Goal: Task Accomplishment & Management: Complete application form

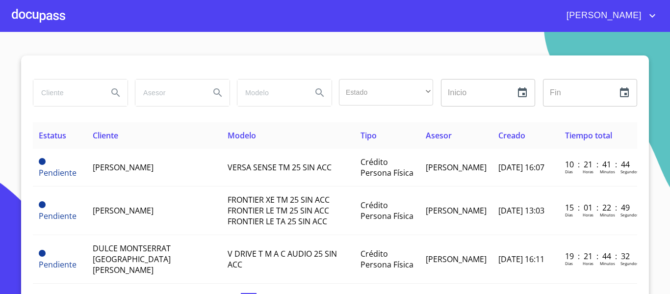
click at [51, 17] on div at bounding box center [38, 15] width 53 height 31
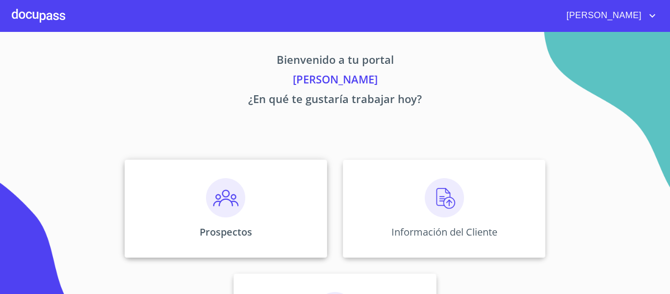
click at [210, 197] on img at bounding box center [225, 197] width 39 height 39
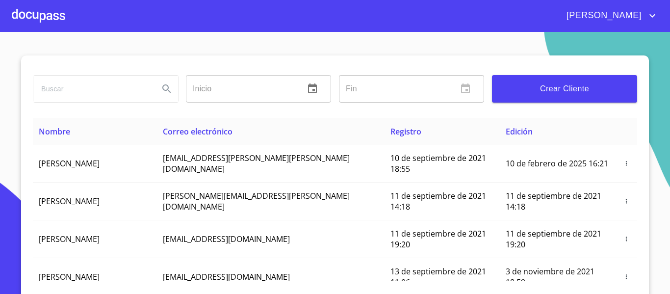
click at [571, 89] on span "Crear Cliente" at bounding box center [565, 89] width 130 height 14
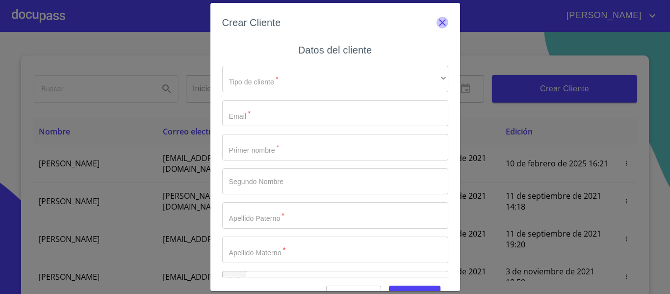
click at [437, 19] on icon "button" at bounding box center [443, 23] width 12 height 12
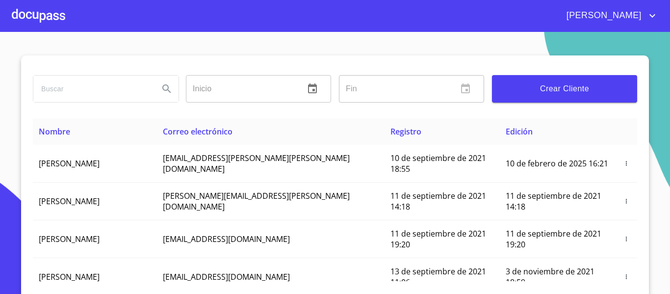
click at [90, 83] on input "search" at bounding box center [92, 89] width 118 height 26
type input "[PERSON_NAME] [PERSON_NAME] [PERSON_NAME]"
click at [161, 91] on icon "Search" at bounding box center [167, 89] width 12 height 12
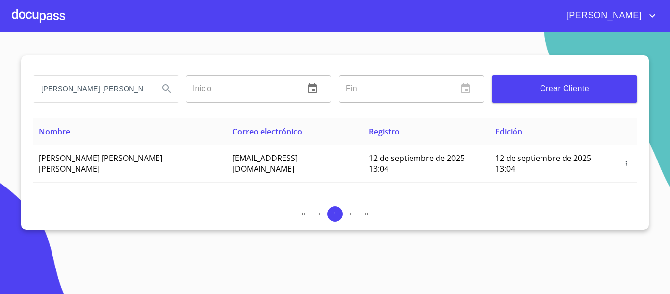
click at [49, 16] on div at bounding box center [38, 15] width 53 height 31
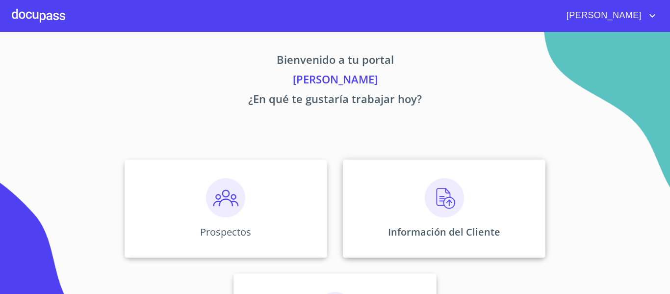
click at [434, 204] on img at bounding box center [444, 197] width 39 height 39
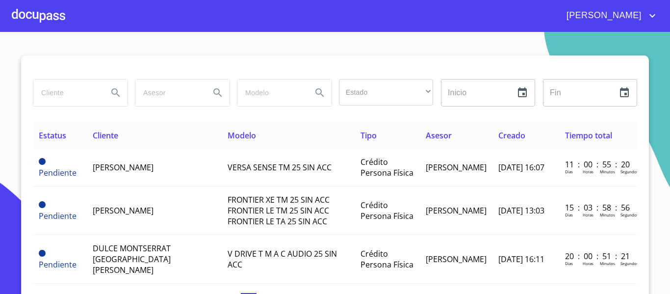
click at [60, 96] on input "search" at bounding box center [66, 92] width 67 height 26
type input "[PERSON_NAME] [PERSON_NAME] [PERSON_NAME]"
click at [104, 90] on button "Search" at bounding box center [116, 93] width 24 height 24
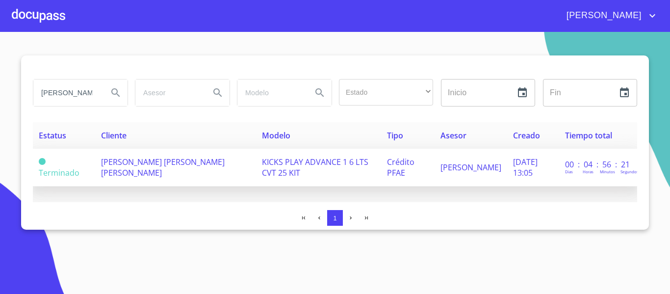
click at [142, 166] on span "[PERSON_NAME] [PERSON_NAME] [PERSON_NAME]" at bounding box center [163, 168] width 124 height 22
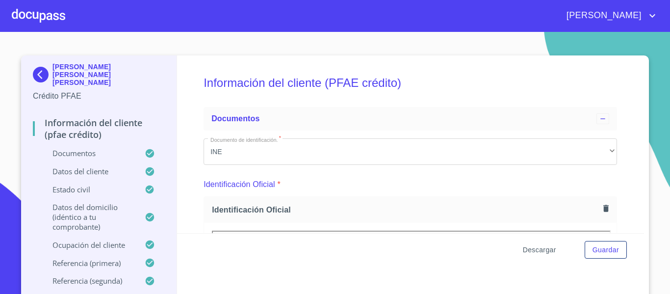
click at [536, 251] on span "Descargar" at bounding box center [539, 250] width 33 height 12
click at [43, 21] on div at bounding box center [38, 15] width 53 height 31
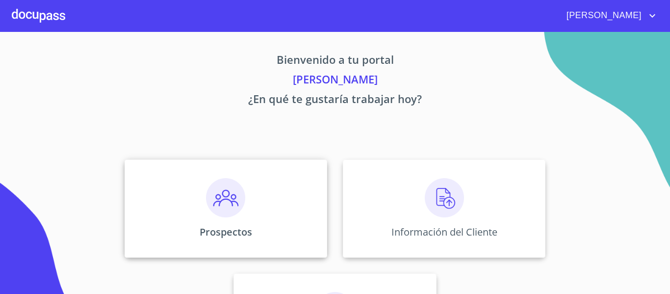
click at [233, 195] on img at bounding box center [225, 197] width 39 height 39
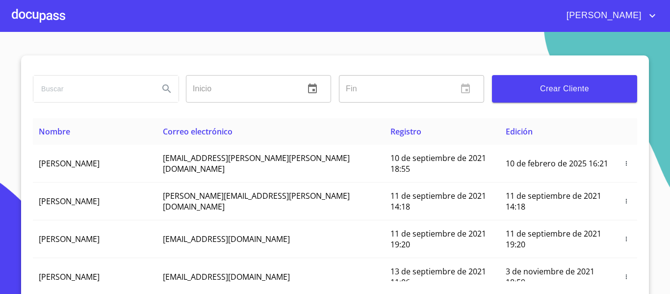
click at [113, 87] on input "search" at bounding box center [92, 89] width 118 height 26
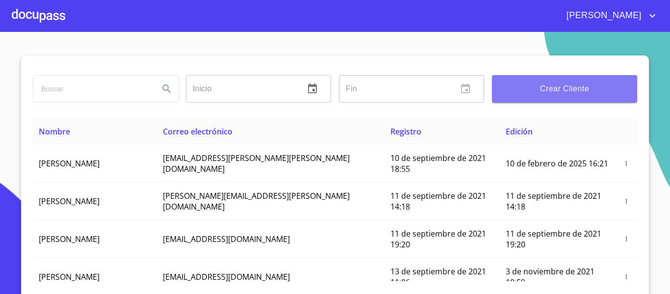
click at [525, 86] on span "Crear Cliente" at bounding box center [565, 89] width 130 height 14
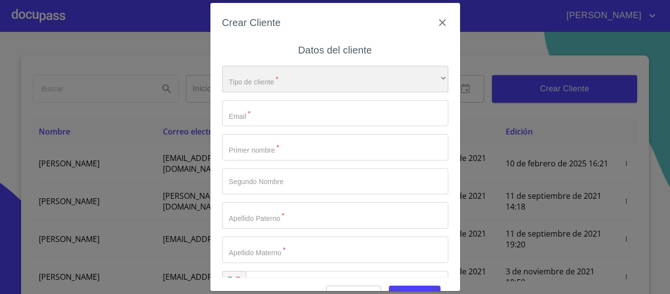
click at [346, 78] on div "​" at bounding box center [335, 79] width 226 height 26
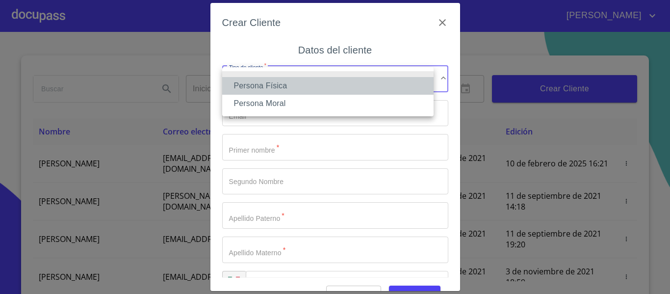
click at [262, 80] on li "Persona Física" at bounding box center [327, 86] width 211 height 18
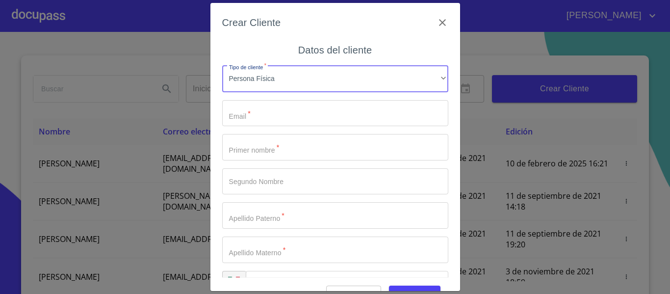
click at [253, 119] on input "Tipo de cliente   *" at bounding box center [335, 113] width 226 height 26
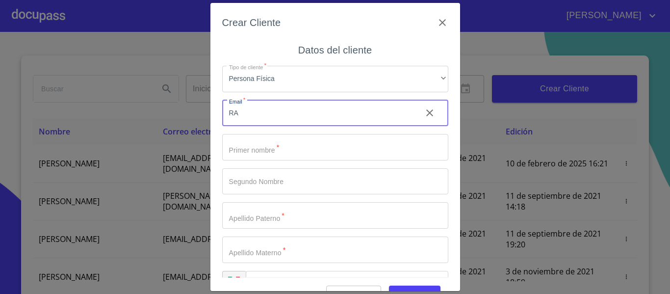
type input "R"
type input "[EMAIL_ADDRESS][DOMAIN_NAME]"
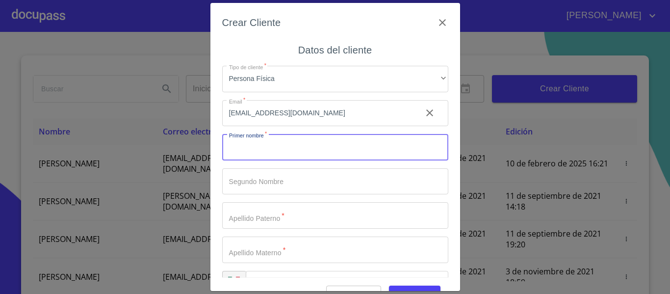
click at [274, 137] on input "Tipo de cliente   *" at bounding box center [335, 147] width 226 height 26
type input "[PERSON_NAME]"
click at [259, 154] on input "[PERSON_NAME]" at bounding box center [318, 147] width 192 height 26
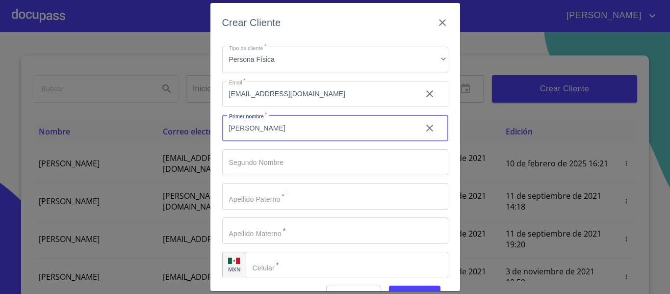
scroll to position [28, 0]
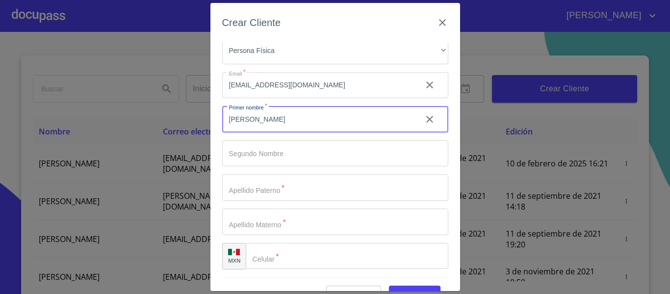
type input "[PERSON_NAME]"
click at [259, 154] on input "Tipo de cliente   *" at bounding box center [335, 153] width 226 height 26
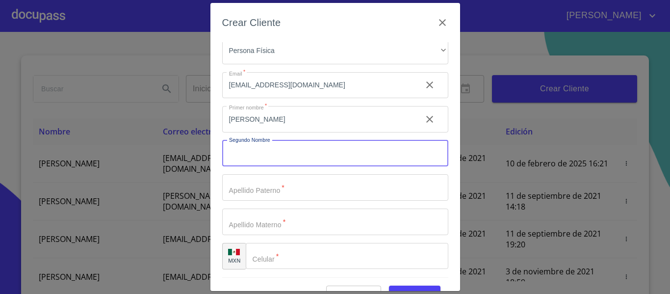
click at [243, 190] on input "Tipo de cliente   *" at bounding box center [335, 187] width 226 height 26
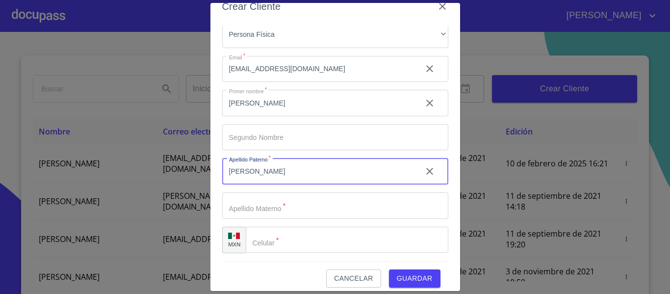
scroll to position [25, 0]
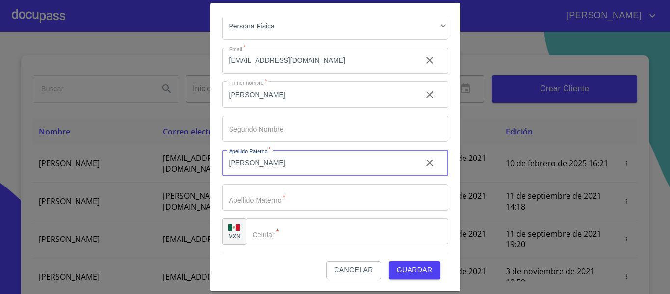
type input "[PERSON_NAME]"
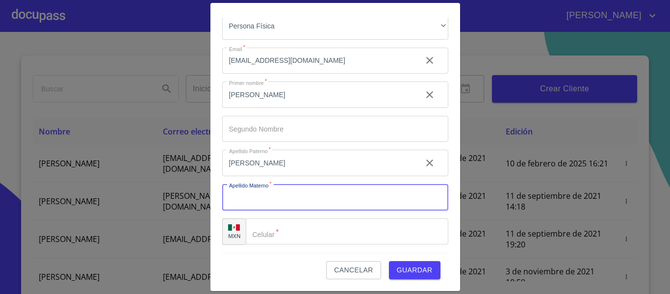
click at [243, 190] on input "Tipo de cliente   *" at bounding box center [335, 197] width 226 height 26
type input "DELGADO"
click at [268, 234] on div "​" at bounding box center [347, 231] width 203 height 26
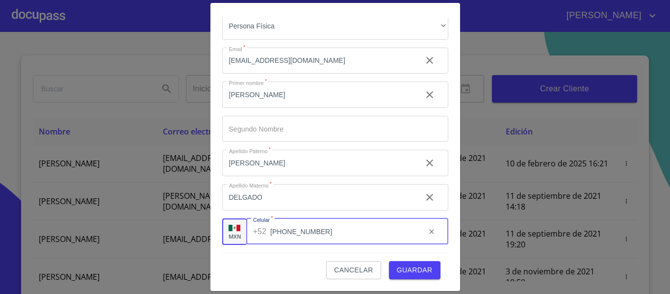
type input "[PHONE_NUMBER]"
click at [407, 265] on span "Guardar" at bounding box center [415, 270] width 36 height 12
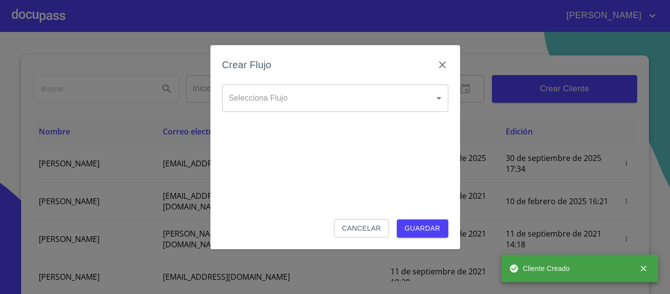
click at [433, 100] on body "[PERSON_NAME] ​ Fin ​ Crear Cliente Nombre Correo electrónico Registro Edición …" at bounding box center [335, 147] width 670 height 294
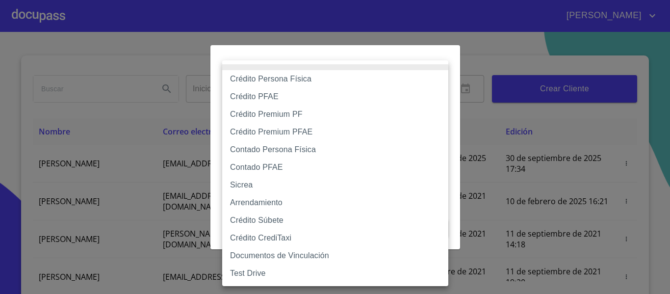
click at [278, 81] on li "Crédito Persona Física" at bounding box center [335, 79] width 226 height 18
type input "6009fb3c7d1714eb8809aa97"
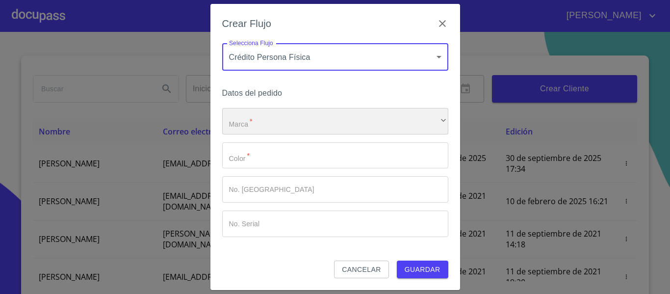
click at [274, 118] on div "​" at bounding box center [335, 121] width 226 height 26
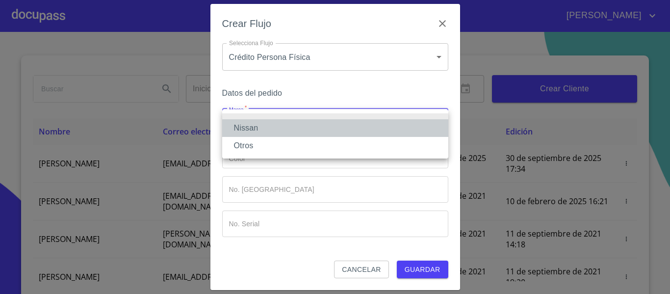
click at [233, 131] on li "Nissan" at bounding box center [335, 128] width 226 height 18
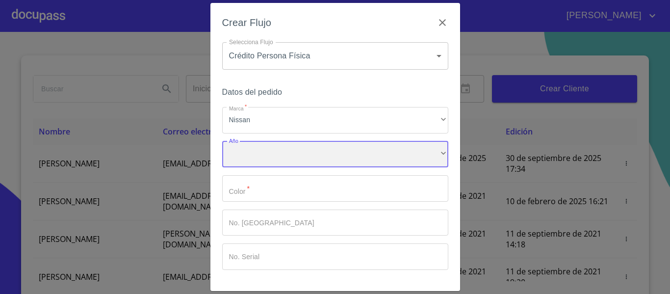
click at [255, 151] on div "​" at bounding box center [335, 154] width 226 height 26
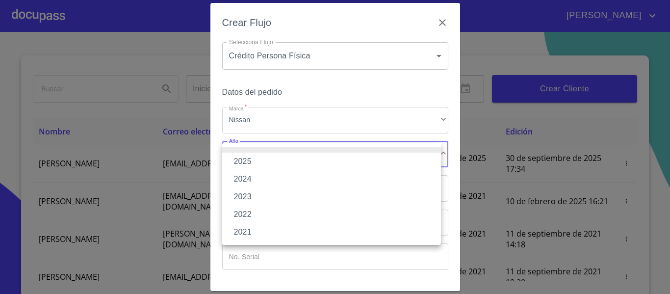
click at [250, 160] on li "2025" at bounding box center [331, 162] width 219 height 18
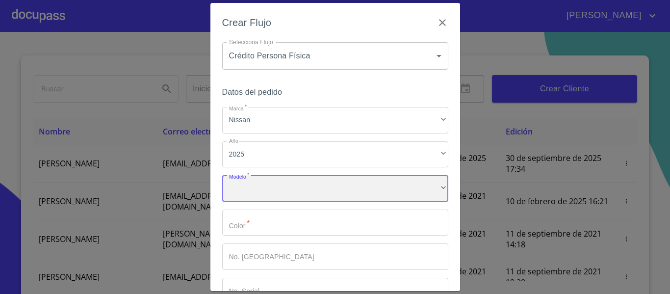
click at [277, 197] on div "​" at bounding box center [335, 188] width 226 height 26
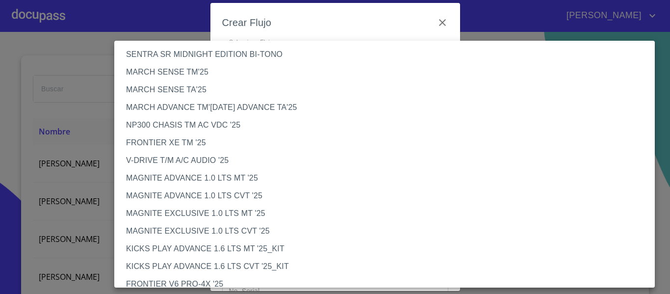
scroll to position [0, 0]
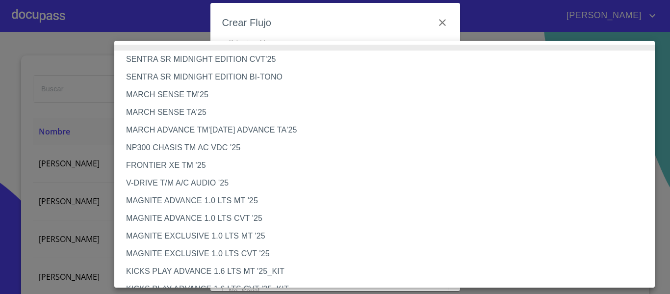
click at [164, 162] on li "FRONTIER XE TM '25" at bounding box center [388, 166] width 548 height 18
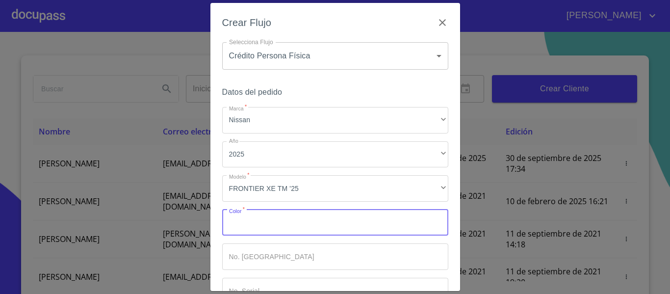
click at [261, 218] on input "Marca   *" at bounding box center [335, 223] width 226 height 26
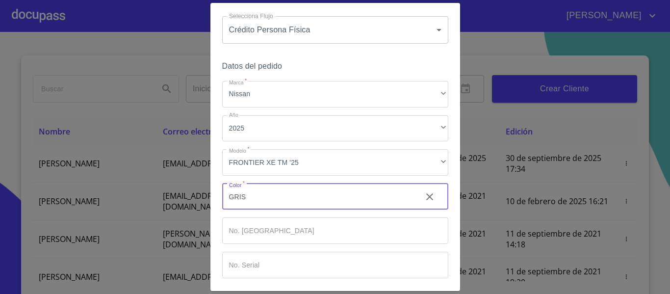
scroll to position [66, 0]
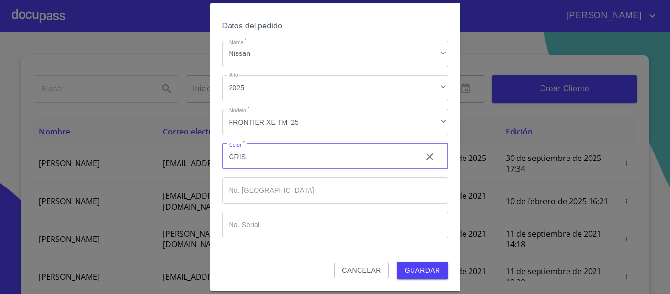
type input "GRIS"
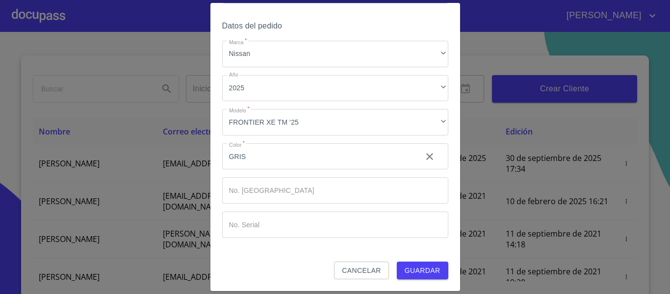
click at [260, 207] on div "Marca   * Nissan ​ Año 2025 ​ Modelo   * FRONTIER XE TM '25 ​ Color   * GRIS ​ …" at bounding box center [335, 139] width 226 height 197
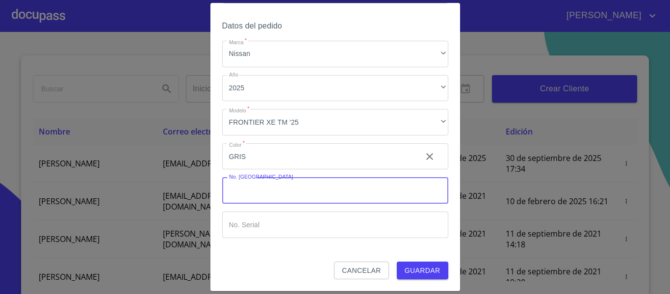
click at [256, 182] on input "Marca   *" at bounding box center [335, 190] width 226 height 26
type input "000000"
click at [264, 224] on input "Marca   *" at bounding box center [335, 224] width 226 height 26
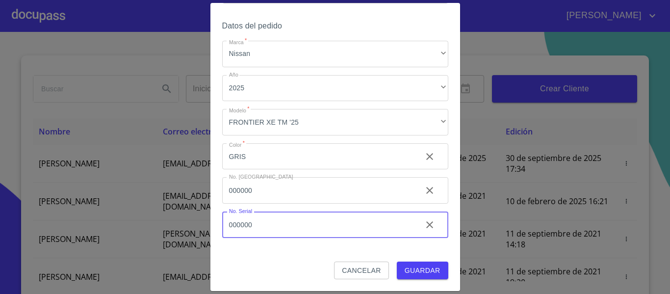
type input "000000"
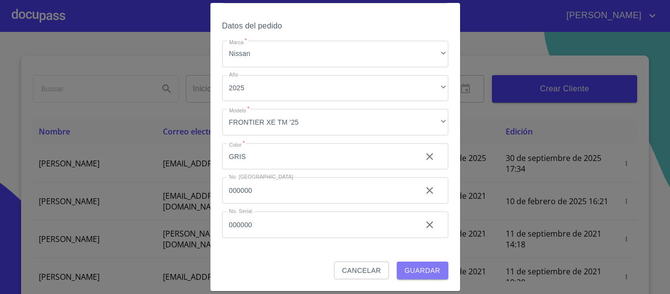
click at [420, 268] on span "Guardar" at bounding box center [423, 270] width 36 height 12
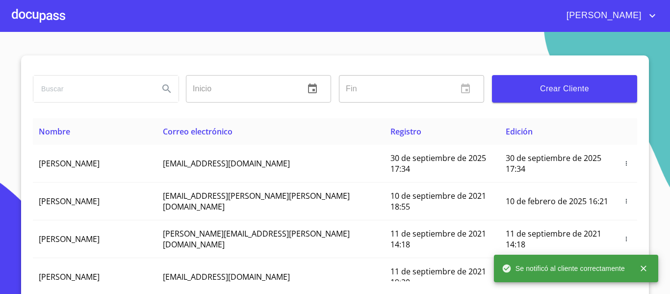
click at [32, 15] on div at bounding box center [38, 15] width 53 height 31
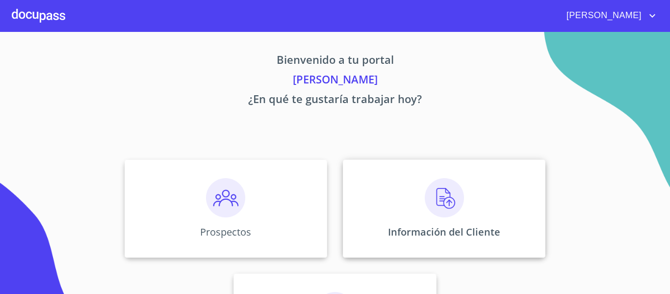
scroll to position [49, 0]
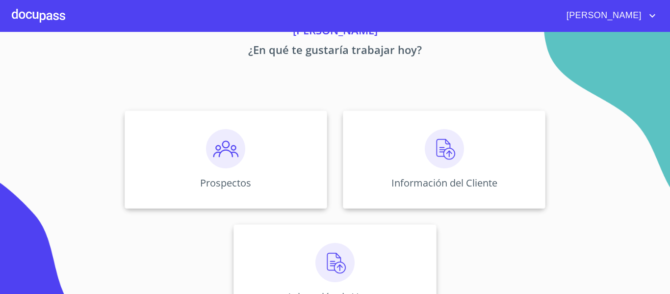
click at [52, 19] on div at bounding box center [38, 15] width 53 height 31
click at [228, 154] on img at bounding box center [225, 148] width 39 height 39
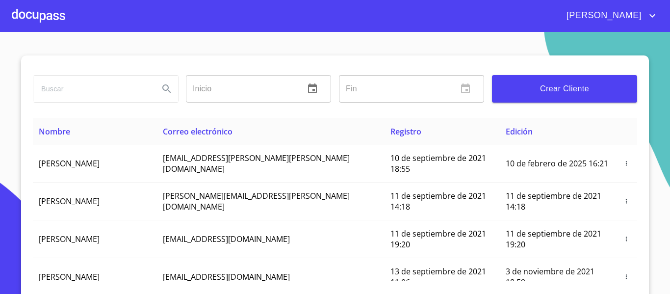
click at [52, 14] on div at bounding box center [38, 15] width 53 height 31
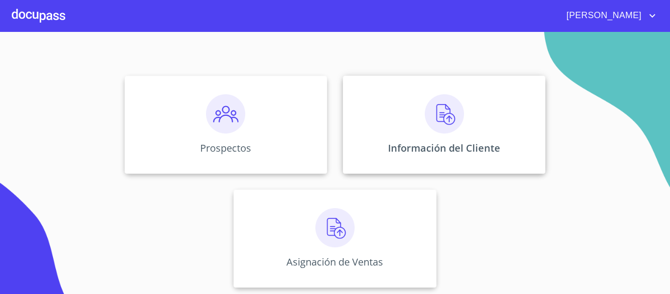
scroll to position [85, 0]
click at [433, 117] on img at bounding box center [444, 112] width 39 height 39
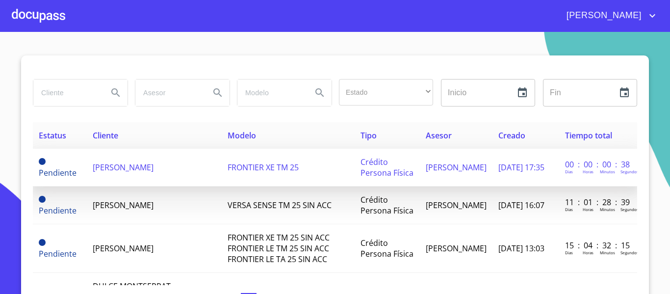
click at [133, 166] on span "[PERSON_NAME]" at bounding box center [123, 167] width 61 height 11
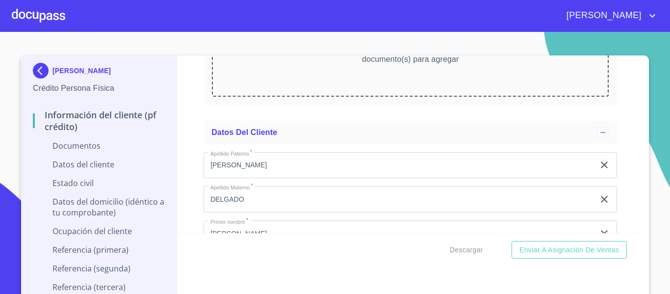
scroll to position [1129, 0]
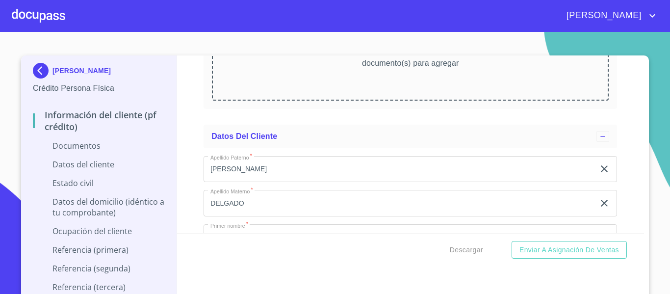
click at [50, 19] on div at bounding box center [38, 15] width 53 height 31
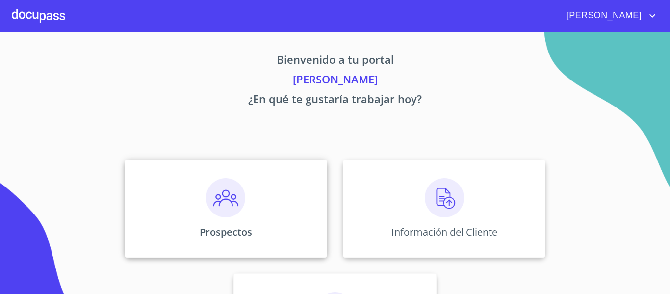
click at [222, 200] on img at bounding box center [225, 197] width 39 height 39
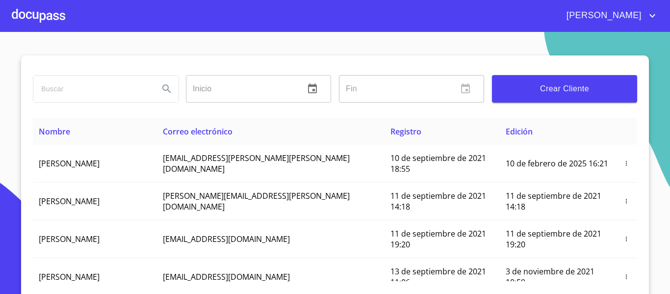
click at [44, 16] on div at bounding box center [38, 15] width 53 height 31
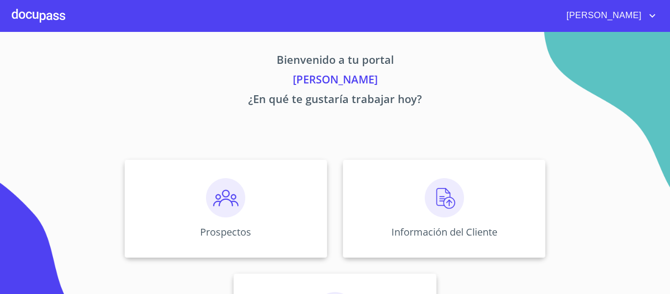
click at [31, 16] on div at bounding box center [38, 15] width 53 height 31
click at [211, 194] on img at bounding box center [225, 197] width 39 height 39
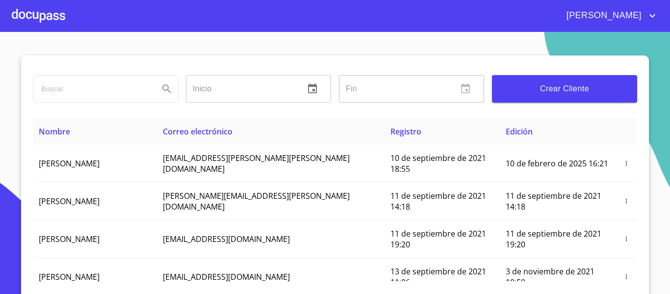
click at [99, 95] on input "search" at bounding box center [92, 89] width 118 height 26
type input "[PERSON_NAME]"
click at [161, 92] on icon "Search" at bounding box center [167, 89] width 12 height 12
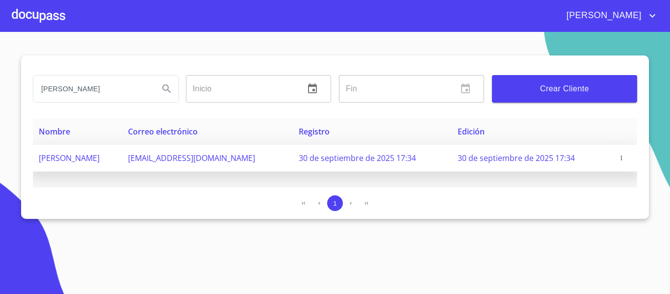
click at [621, 157] on icon "button" at bounding box center [621, 158] width 7 height 7
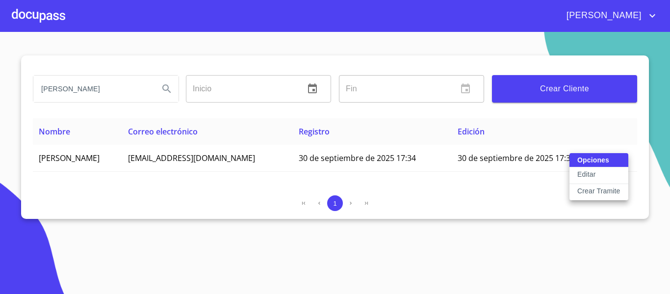
click at [599, 188] on p "Crear Tramite" at bounding box center [599, 191] width 43 height 10
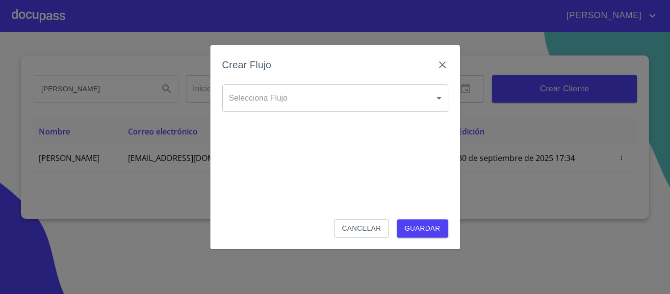
click at [337, 91] on body "[PERSON_NAME] [PERSON_NAME] Inicio ​ Fin ​ Crear Cliente Nombre Correo electrón…" at bounding box center [335, 147] width 670 height 294
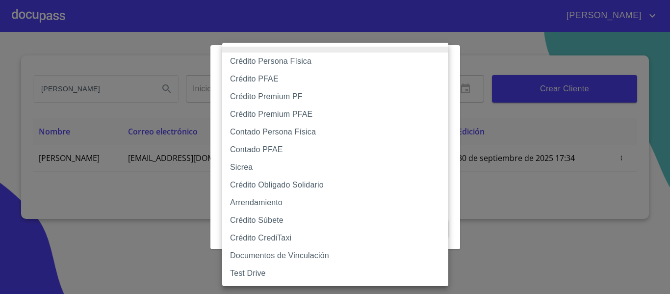
click at [263, 131] on li "Contado Persona Física" at bounding box center [335, 132] width 226 height 18
type input "60bf975b0d9865ccc2471536"
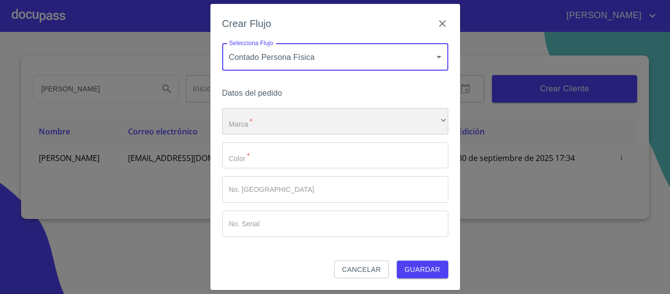
click at [263, 124] on div "​" at bounding box center [335, 121] width 226 height 26
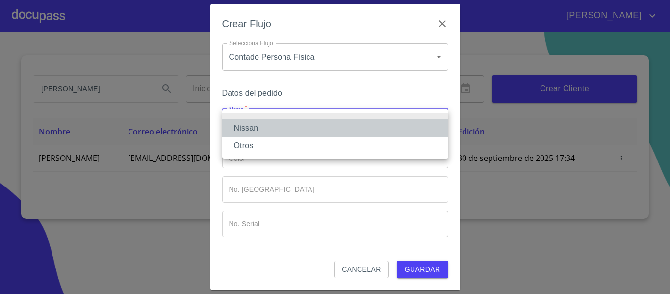
click at [256, 125] on li "Nissan" at bounding box center [335, 128] width 226 height 18
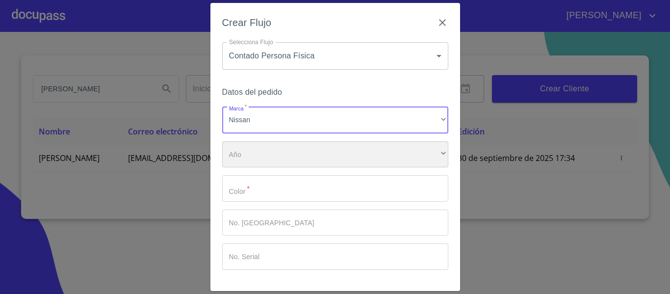
click at [258, 148] on div "​" at bounding box center [335, 154] width 226 height 26
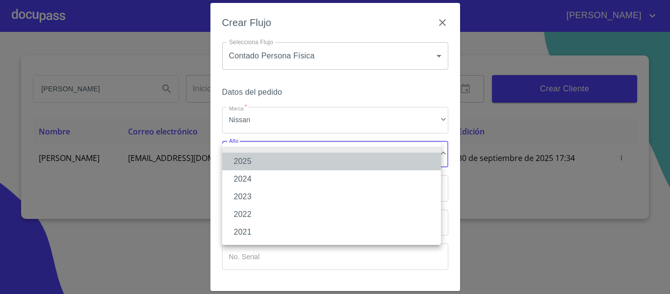
click at [254, 159] on li "2025" at bounding box center [331, 162] width 219 height 18
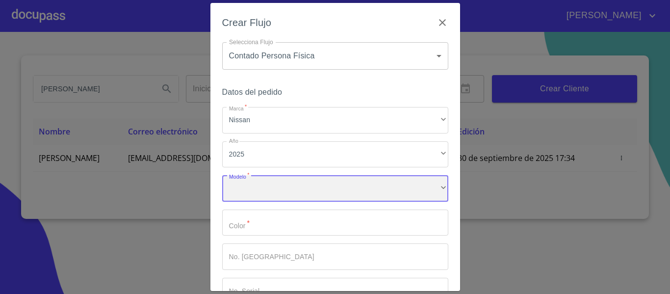
click at [266, 184] on div "​" at bounding box center [335, 188] width 226 height 26
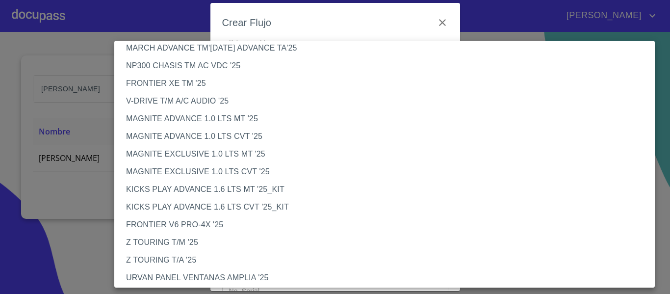
scroll to position [98, 0]
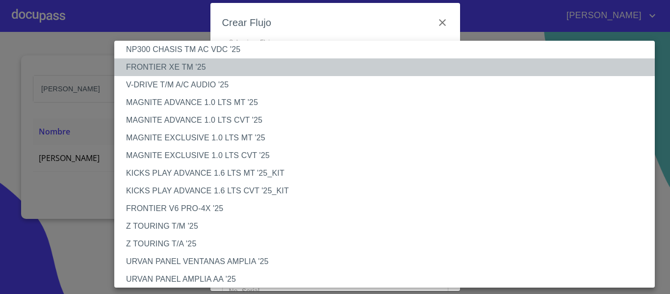
click at [172, 68] on li "FRONTIER XE TM '25" at bounding box center [388, 67] width 548 height 18
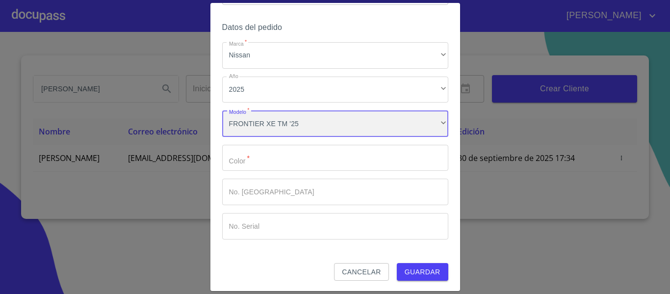
scroll to position [66, 0]
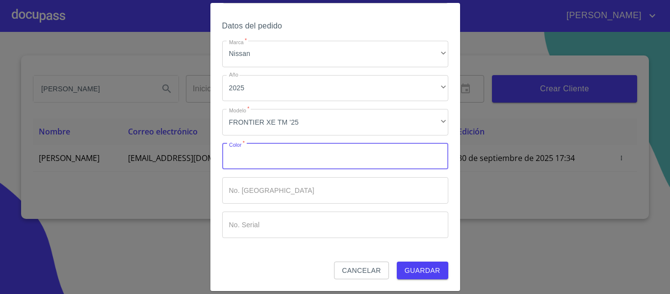
click at [254, 159] on input "Marca   *" at bounding box center [335, 156] width 226 height 26
type input "GRIS [GEOGRAPHIC_DATA]"
click at [269, 222] on input "Marca   *" at bounding box center [335, 224] width 226 height 26
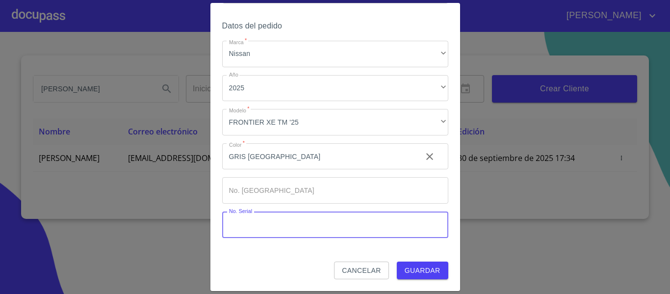
click at [267, 190] on input "Marca   *" at bounding box center [335, 190] width 226 height 26
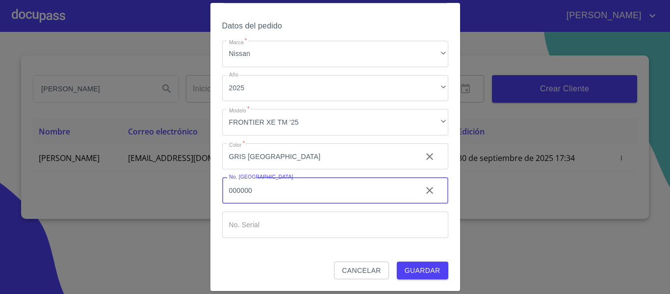
type input "000000"
click at [265, 222] on input "Marca   *" at bounding box center [335, 224] width 226 height 26
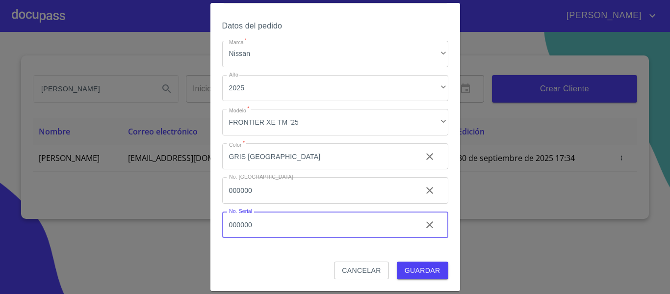
type input "000000"
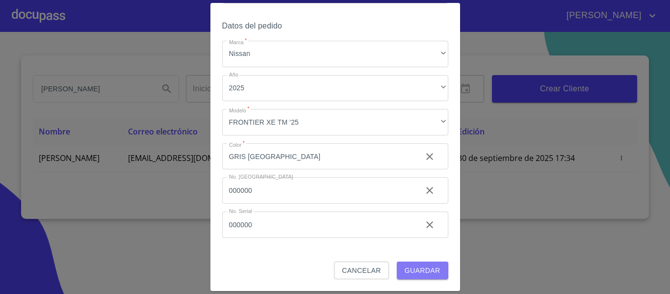
click at [418, 272] on span "Guardar" at bounding box center [423, 270] width 36 height 12
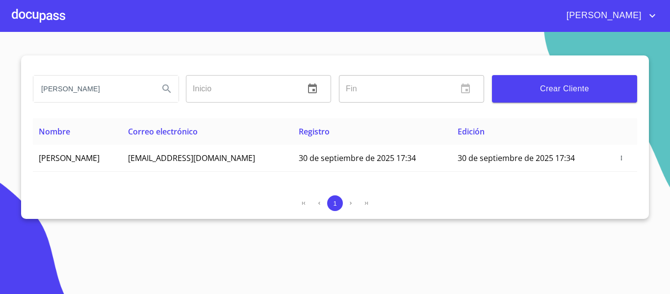
click at [59, 15] on div at bounding box center [38, 15] width 53 height 31
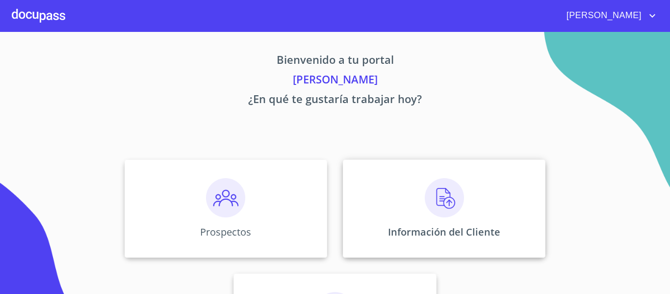
click at [431, 206] on img at bounding box center [444, 197] width 39 height 39
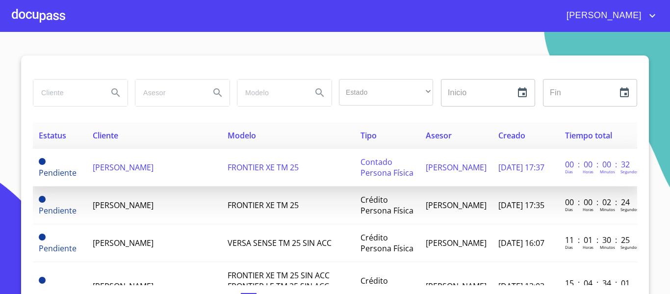
click at [120, 166] on span "[PERSON_NAME]" at bounding box center [123, 167] width 61 height 11
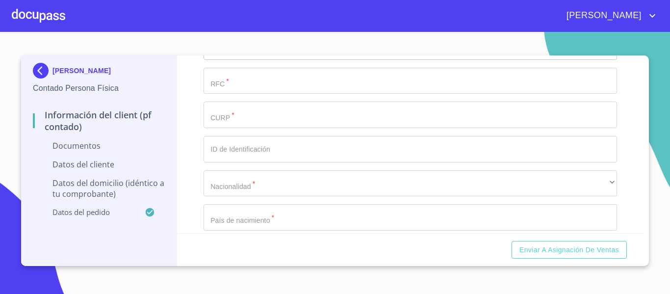
scroll to position [1178, 0]
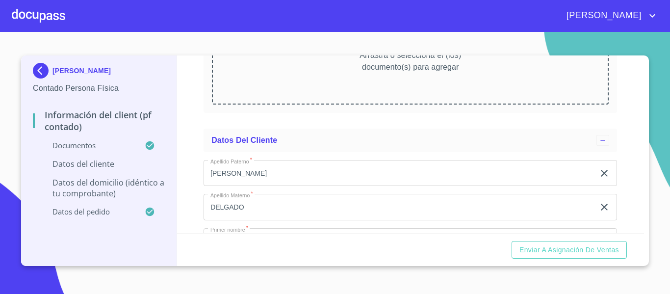
click at [192, 129] on div "Información del Client (PF contado) Documentos Documento de identificación.   *…" at bounding box center [411, 144] width 468 height 178
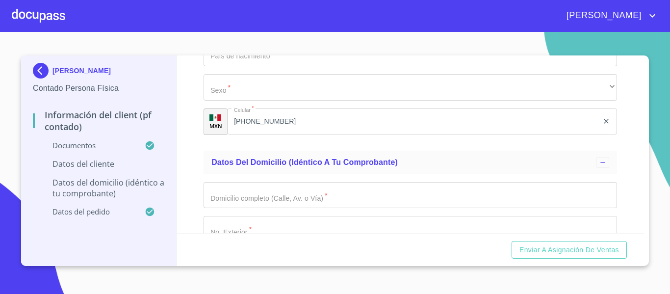
scroll to position [1619, 0]
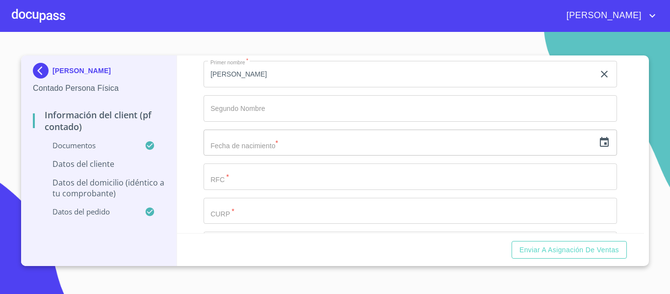
click at [203, 142] on div "Información del Client (PF contado) Documentos Documento de identificación.   *…" at bounding box center [411, 144] width 468 height 178
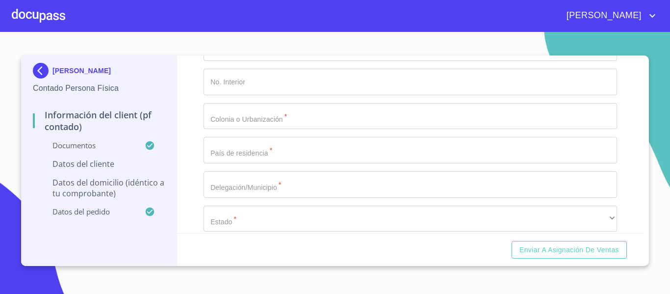
scroll to position [2110, 0]
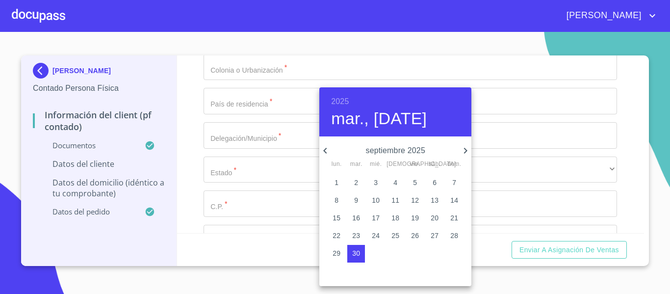
click at [344, 99] on h6 "2025" at bounding box center [340, 102] width 18 height 14
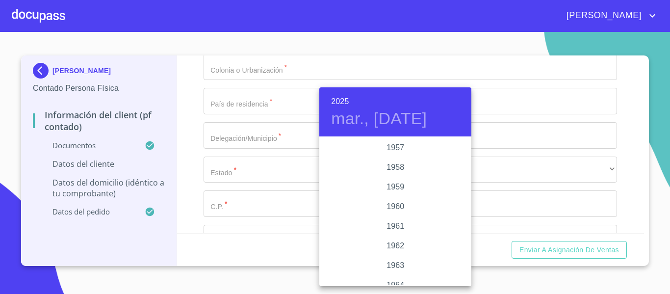
scroll to position [579, 0]
click at [399, 178] on div "1956" at bounding box center [395, 177] width 152 height 20
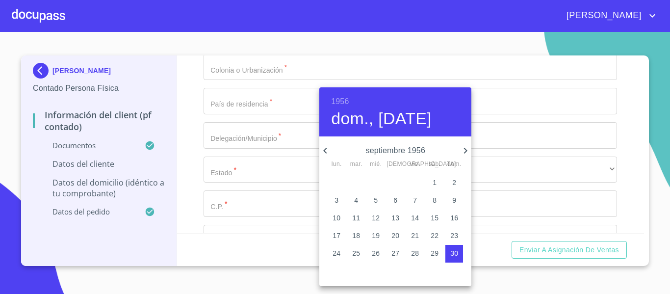
click at [324, 146] on icon "button" at bounding box center [325, 151] width 12 height 12
click at [375, 233] on p "23" at bounding box center [376, 236] width 8 height 10
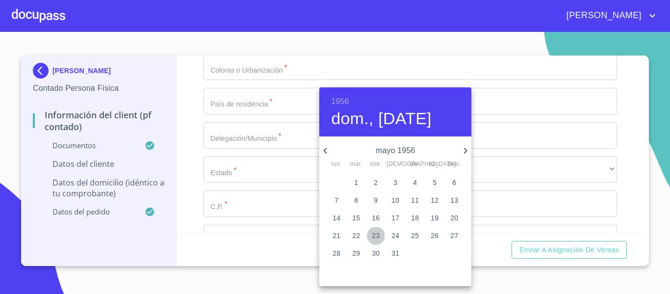
type input "23 de may. de 1956"
click at [194, 192] on div at bounding box center [335, 147] width 670 height 294
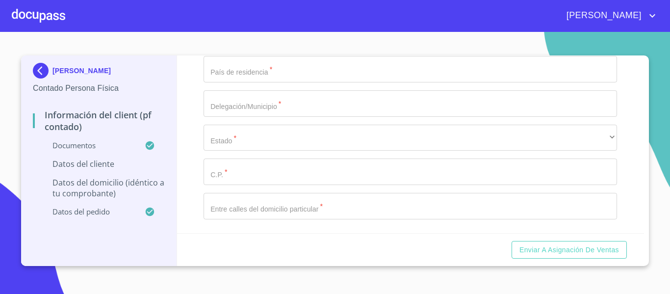
scroll to position [2159, 0]
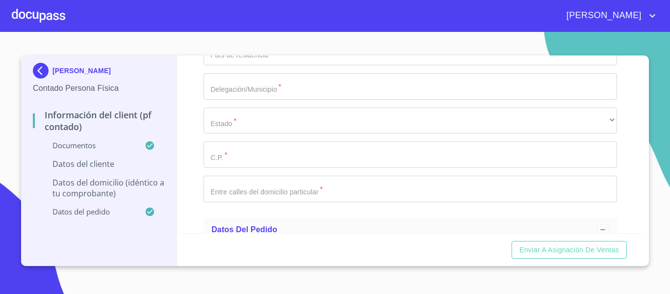
type input "GUDR560523HMNLLM04"
click at [196, 177] on div "Información del Client (PF contado) Documentos Documento de identificación.   *…" at bounding box center [411, 144] width 468 height 178
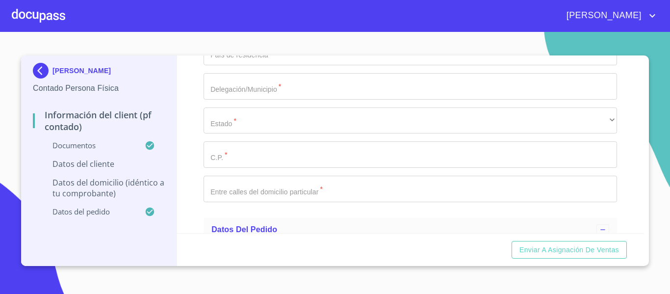
paste input "GUDR560523HMNLLM04"
type input "GUDR560523HMNLLM04"
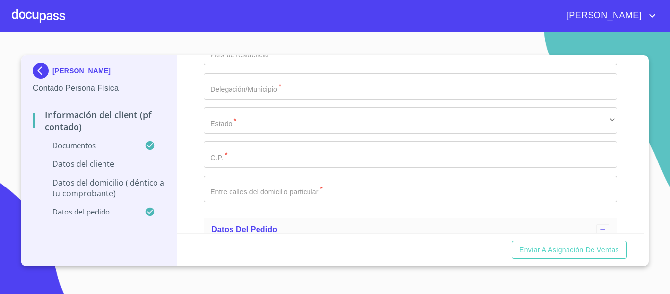
type input "GUDR560523NV6"
click at [197, 159] on div "Información del Client (PF contado) Documentos Documento de identificación.   *…" at bounding box center [411, 144] width 468 height 178
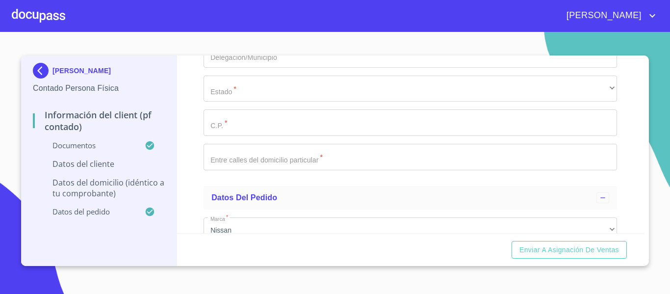
scroll to position [2208, 0]
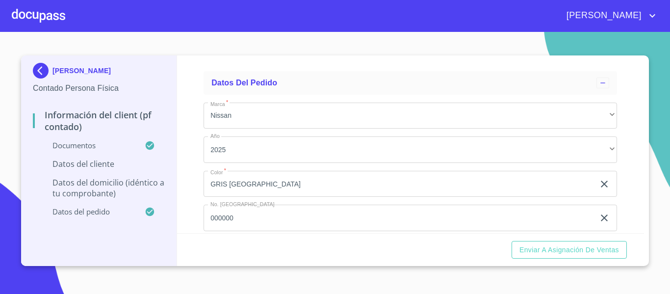
scroll to position [2306, 0]
type input "2296704158"
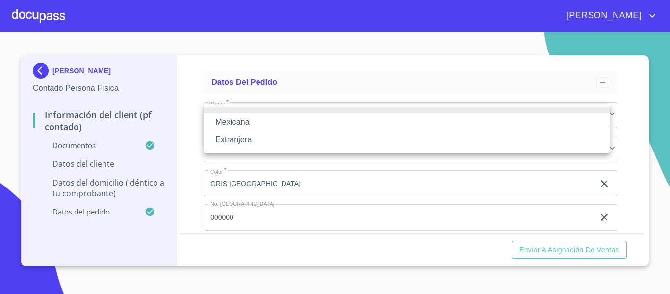
click at [222, 121] on li "Mexicana" at bounding box center [407, 122] width 406 height 18
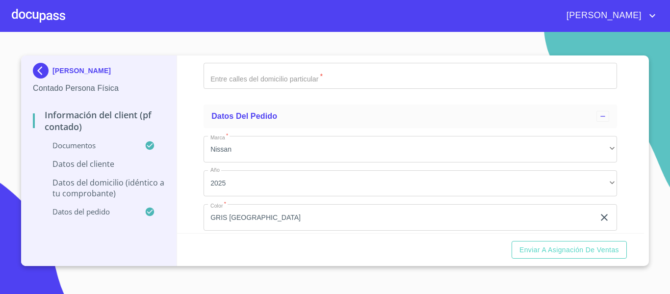
type input "m"
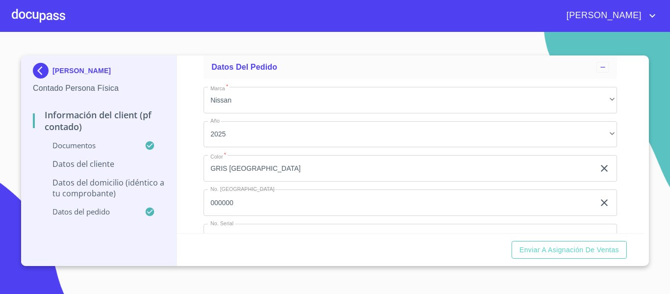
type input "[GEOGRAPHIC_DATA]"
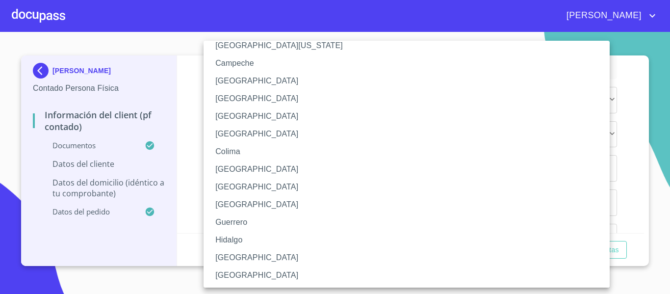
scroll to position [98, 0]
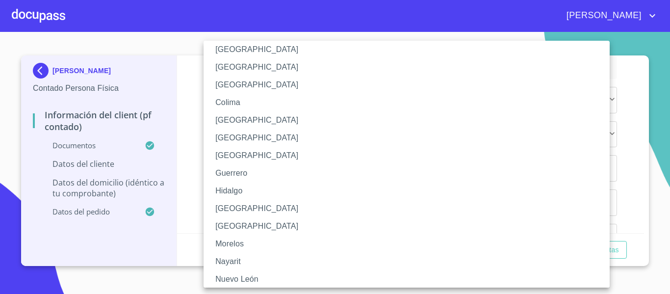
click at [240, 224] on li "[GEOGRAPHIC_DATA]" at bounding box center [411, 226] width 414 height 18
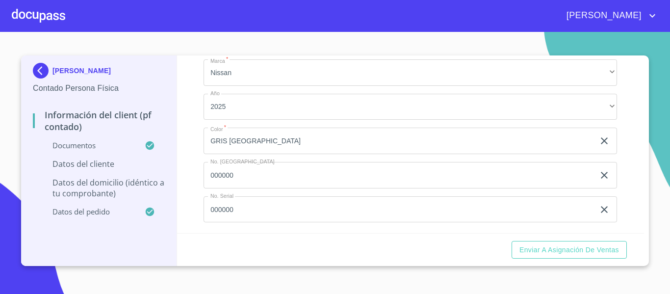
scroll to position [2404, 0]
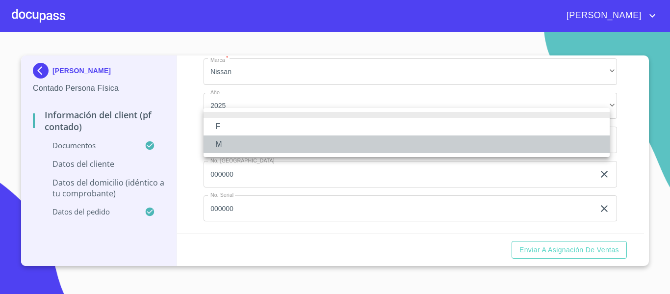
click at [229, 143] on li "M" at bounding box center [407, 144] width 406 height 18
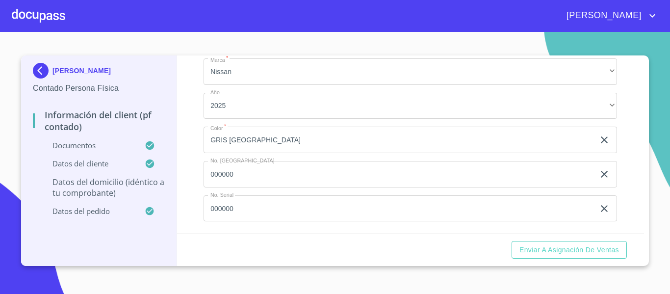
scroll to position [2502, 0]
type input "l"
type input "LERDO [PERSON_NAME]"
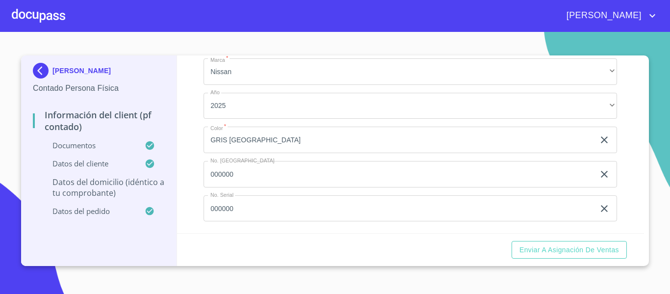
scroll to position [2551, 0]
type input "SIN NUMERO"
type input "[GEOGRAPHIC_DATA]"
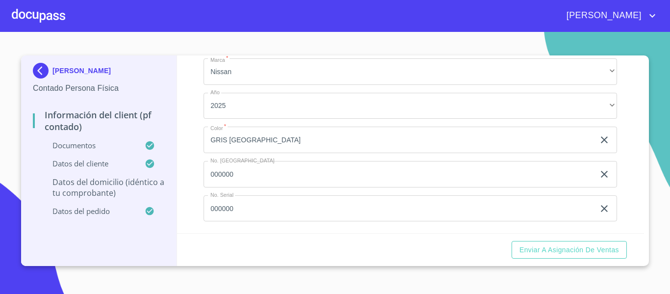
type input "[GEOGRAPHIC_DATA]"
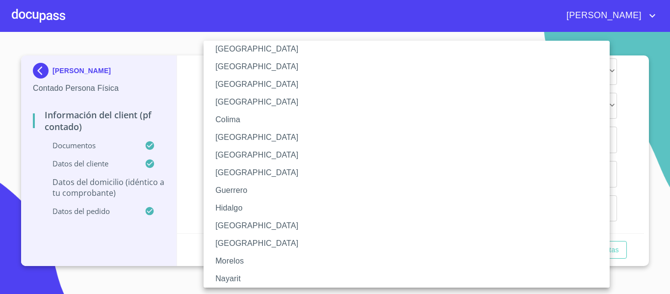
scroll to position [98, 0]
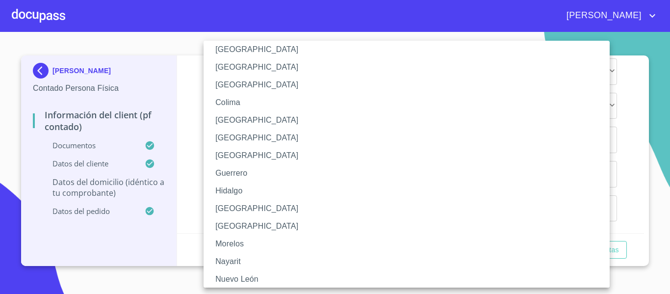
click at [229, 206] on li "[GEOGRAPHIC_DATA]" at bounding box center [411, 209] width 414 height 18
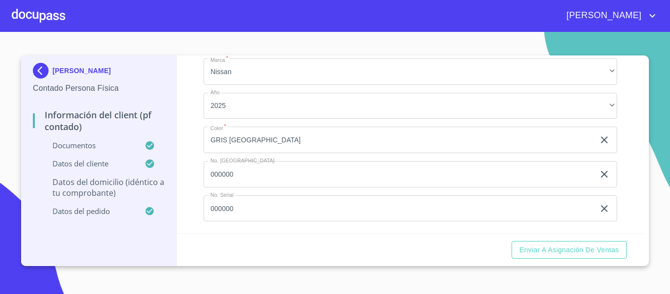
type input "195"
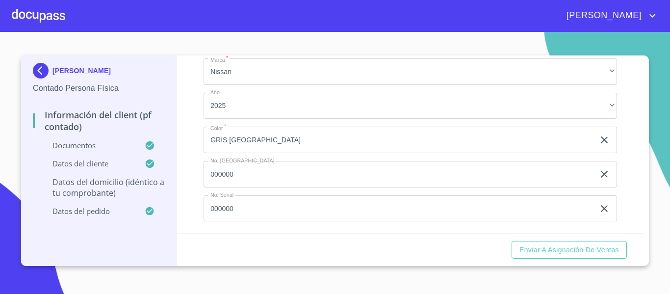
type input "45730"
click at [199, 192] on div "Información del Client (PF contado) Documentos Documento de identificación.   *…" at bounding box center [411, 144] width 468 height 178
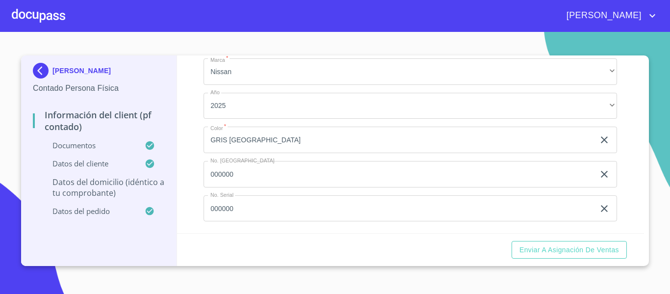
type input "CERRADA"
click at [200, 167] on div "Información del Client (PF contado) Documentos Documento de identificación.   *…" at bounding box center [411, 144] width 468 height 178
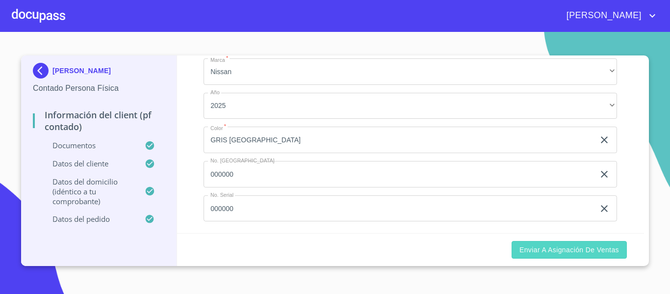
click at [576, 250] on span "Enviar a Asignación de Ventas" at bounding box center [570, 250] width 100 height 12
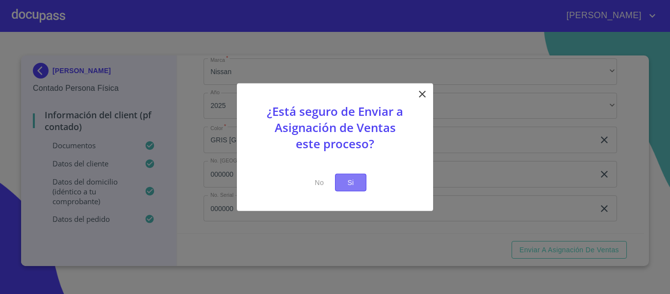
click at [355, 176] on button "Si" at bounding box center [350, 182] width 31 height 18
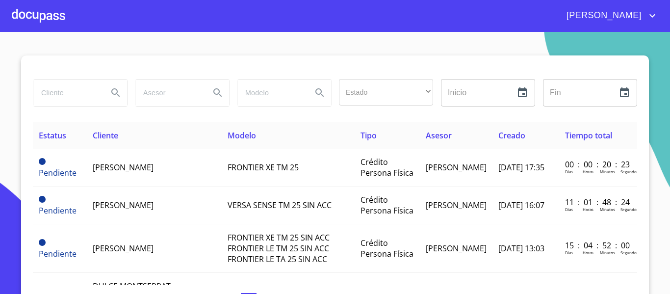
click at [61, 15] on div at bounding box center [38, 15] width 53 height 31
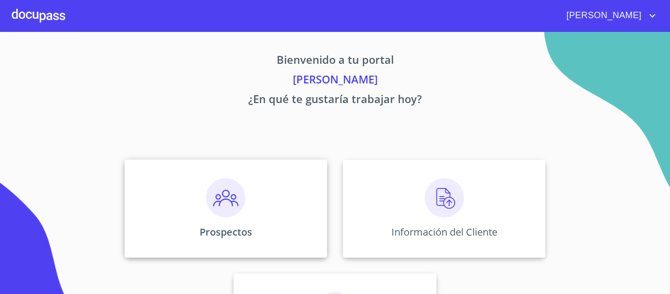
scroll to position [85, 0]
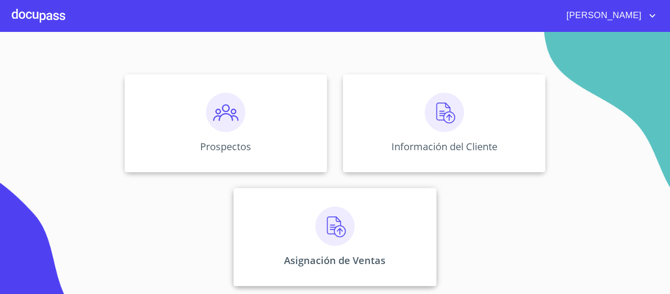
click at [338, 228] on img at bounding box center [334, 226] width 39 height 39
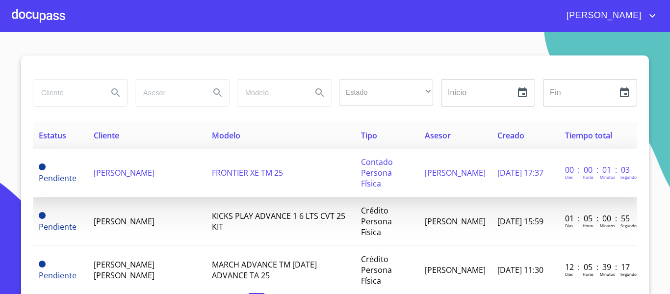
click at [100, 170] on span "[PERSON_NAME]" at bounding box center [124, 172] width 61 height 11
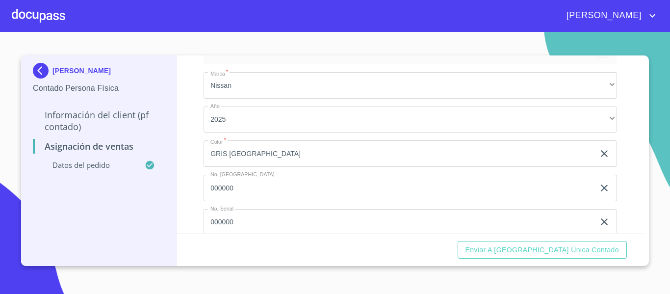
scroll to position [83, 0]
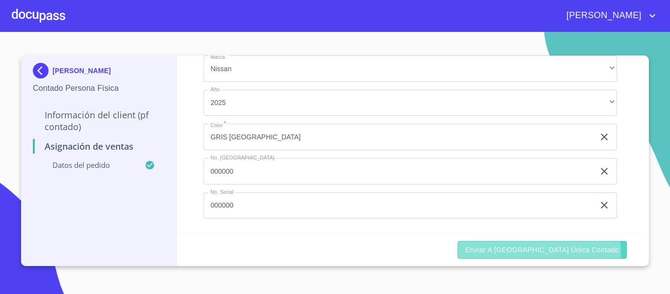
click at [582, 252] on span "Enviar a [GEOGRAPHIC_DATA] única contado" at bounding box center [543, 250] width 154 height 12
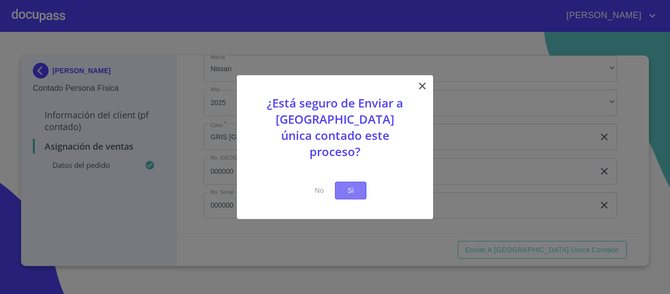
click at [357, 184] on span "Si" at bounding box center [351, 190] width 16 height 12
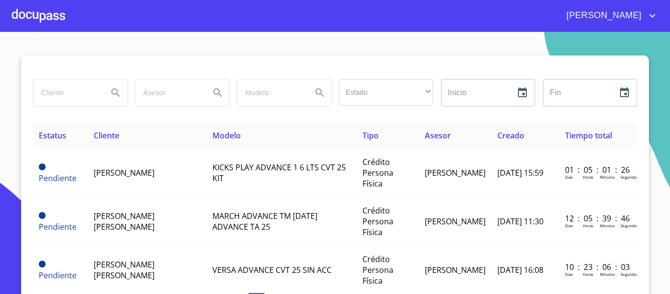
click at [72, 97] on input "search" at bounding box center [66, 92] width 67 height 26
type input "[PERSON_NAME]"
click at [110, 95] on icon "Search" at bounding box center [116, 93] width 12 height 12
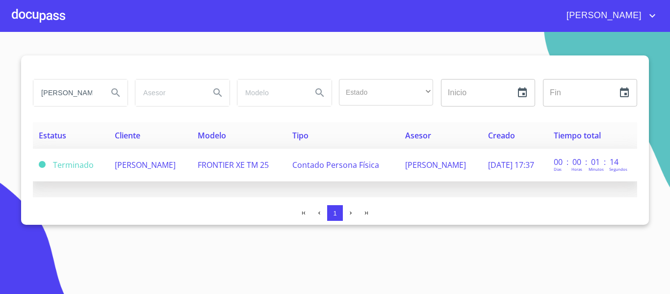
click at [141, 160] on span "[PERSON_NAME]" at bounding box center [145, 164] width 61 height 11
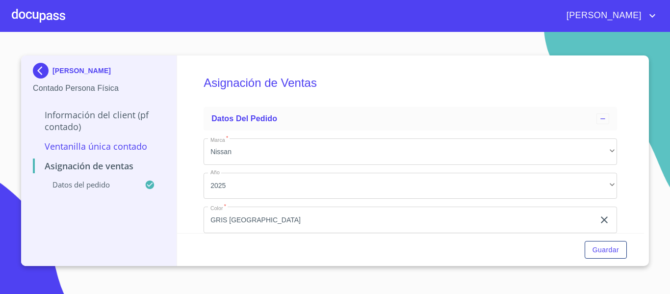
click at [57, 18] on div at bounding box center [38, 15] width 53 height 31
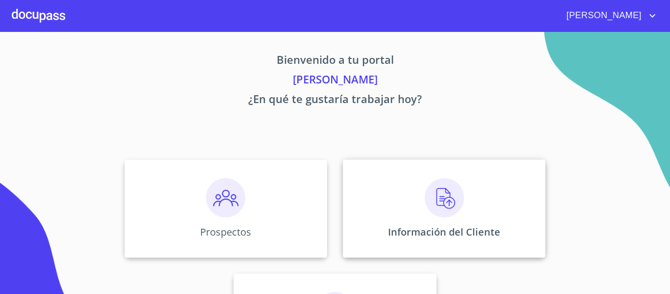
click at [435, 198] on img at bounding box center [444, 197] width 39 height 39
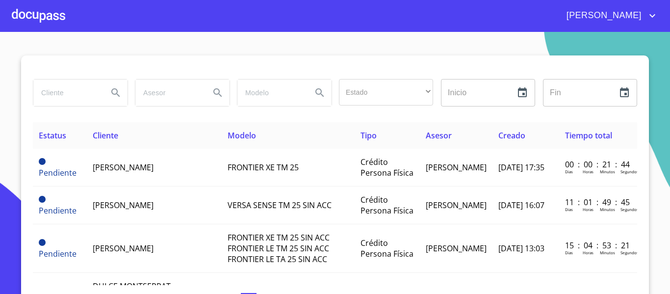
click at [81, 84] on input "search" at bounding box center [66, 92] width 67 height 26
type input "[PERSON_NAME]"
click at [110, 89] on icon "Search" at bounding box center [116, 93] width 12 height 12
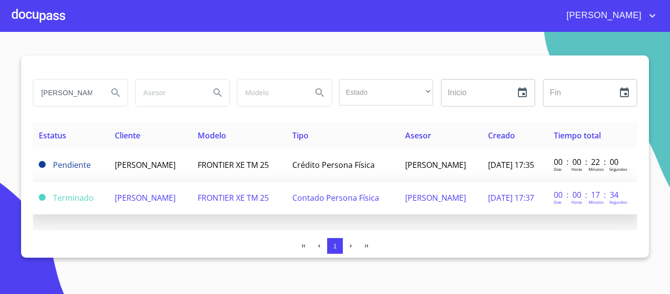
click at [158, 197] on span "[PERSON_NAME]" at bounding box center [145, 197] width 61 height 11
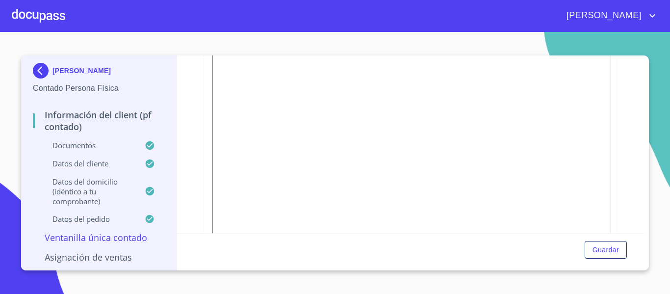
scroll to position [343, 0]
